Goal: Transaction & Acquisition: Purchase product/service

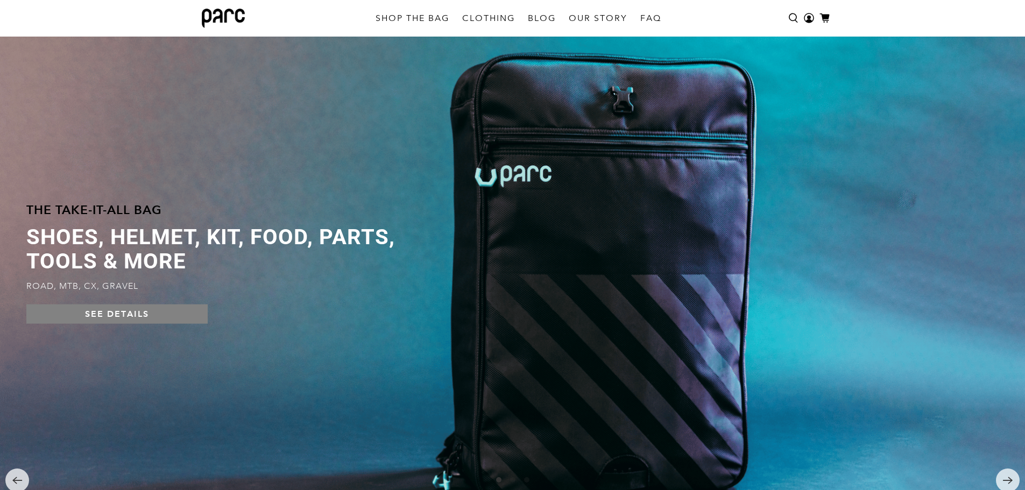
scroll to position [108, 0]
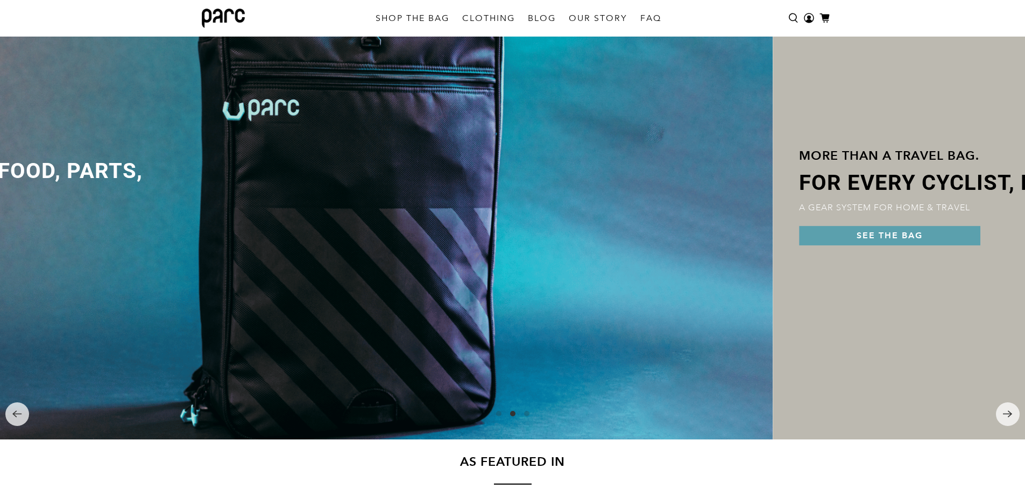
click at [114, 255] on link at bounding box center [260, 199] width 1025 height 481
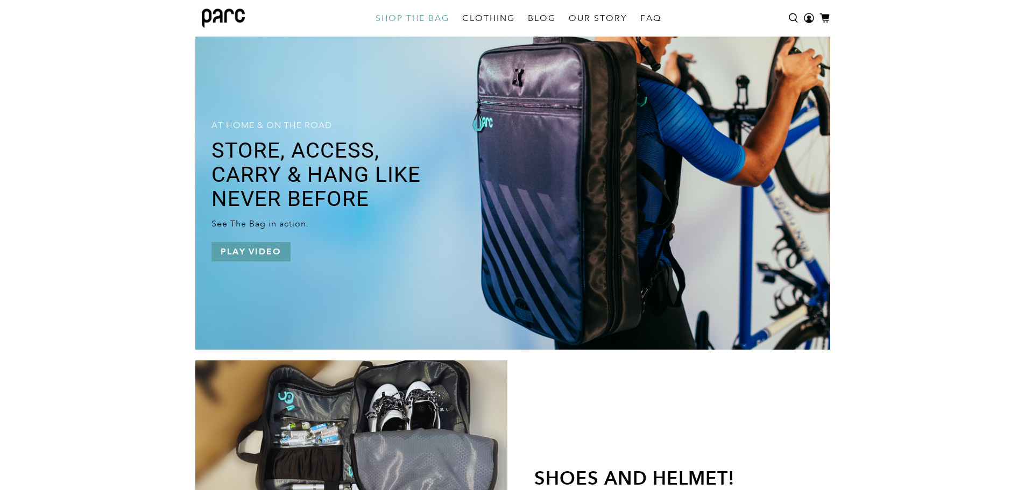
scroll to position [830, 0]
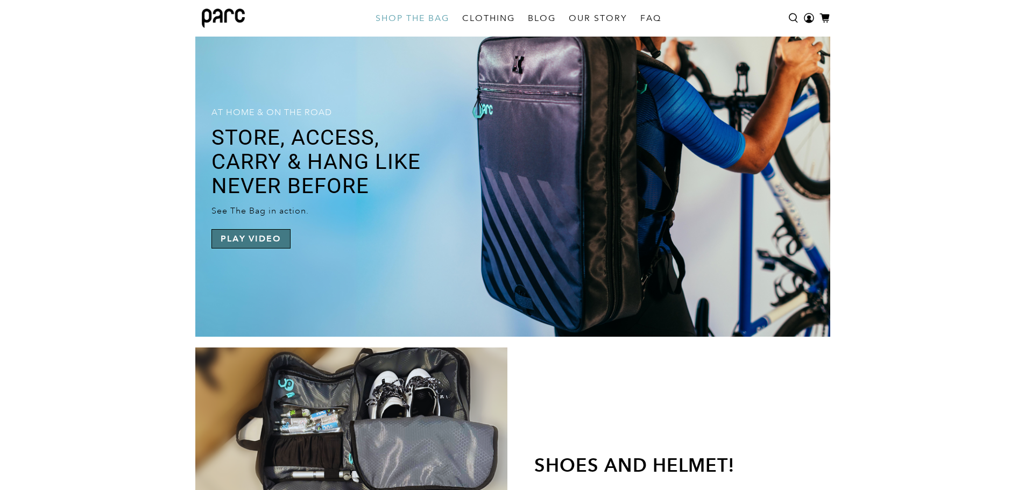
click at [239, 231] on button "Play video" at bounding box center [250, 238] width 79 height 19
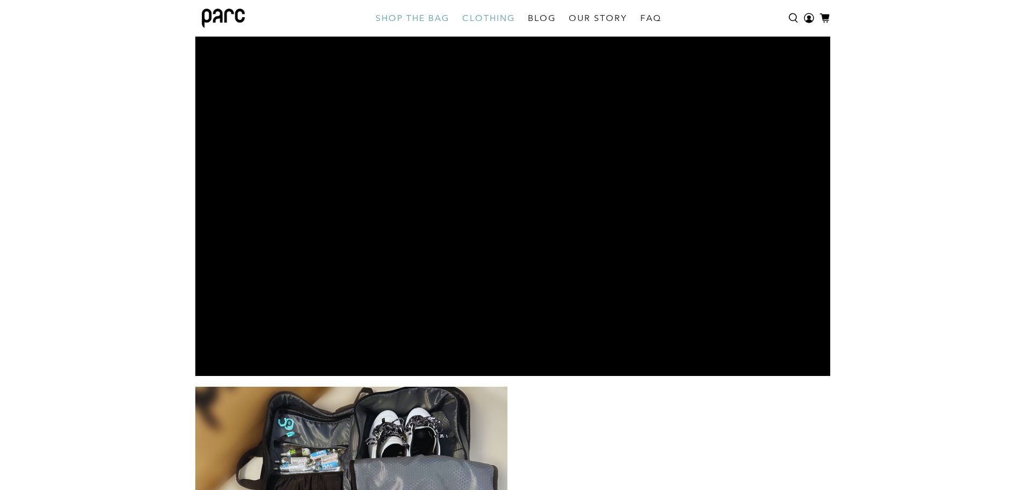
type input "*****"
click at [481, 24] on link "CLOTHING" at bounding box center [489, 18] width 66 height 30
